Goal: Navigation & Orientation: Understand site structure

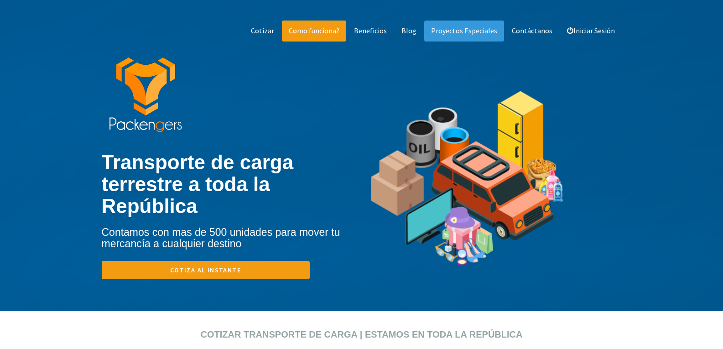
click at [321, 32] on link "Como funciona?" at bounding box center [314, 31] width 64 height 21
click at [378, 31] on link "Beneficios" at bounding box center [370, 31] width 47 height 21
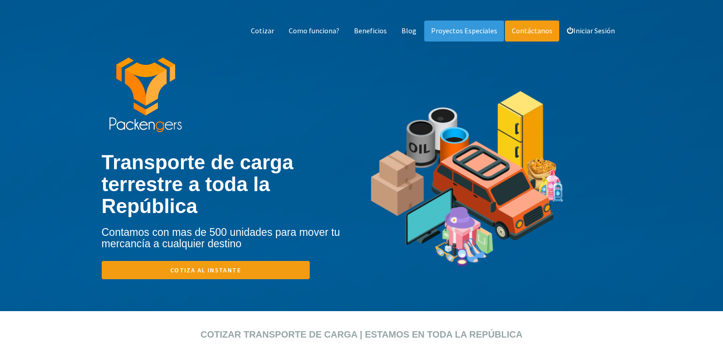
click at [540, 33] on link "Contáctanos" at bounding box center [532, 31] width 54 height 21
